Goal: Task Accomplishment & Management: Use online tool/utility

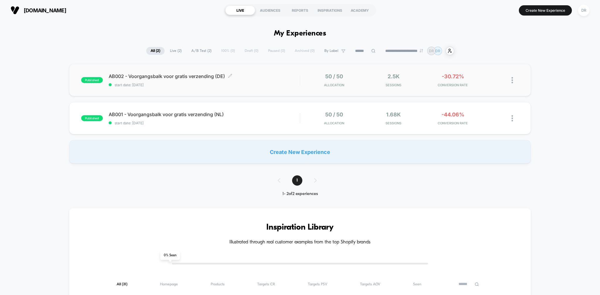
click at [274, 82] on div "AB002 - Voorgangsbalk voor gratis verzending (DE) Click to edit experience deta…" at bounding box center [204, 80] width 191 height 14
click at [242, 116] on span "AB001 - Voorgangsbalk voor gratis verzending (NL) Click to edit experience deta…" at bounding box center [204, 114] width 191 height 6
